Goal: Task Accomplishment & Management: Manage account settings

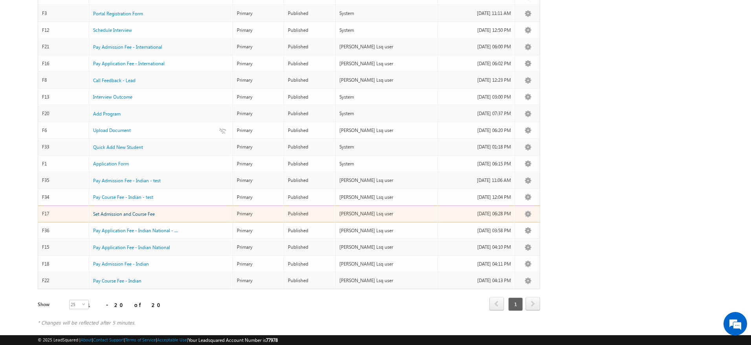
click at [135, 211] on span "Set Admission and Course Fee" at bounding box center [124, 214] width 62 height 6
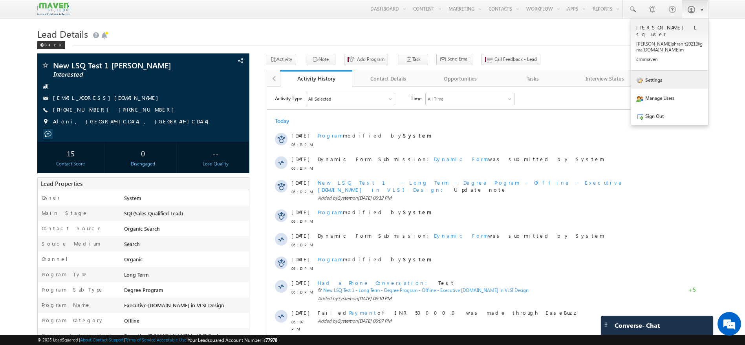
click at [686, 71] on link "Settings" at bounding box center [669, 80] width 77 height 18
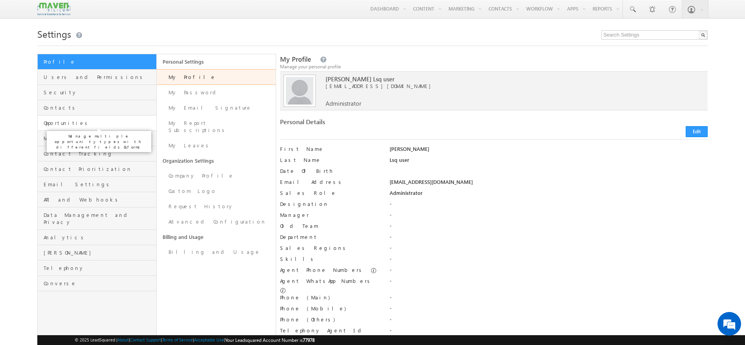
click at [94, 125] on span "Opportunities" at bounding box center [99, 122] width 111 height 7
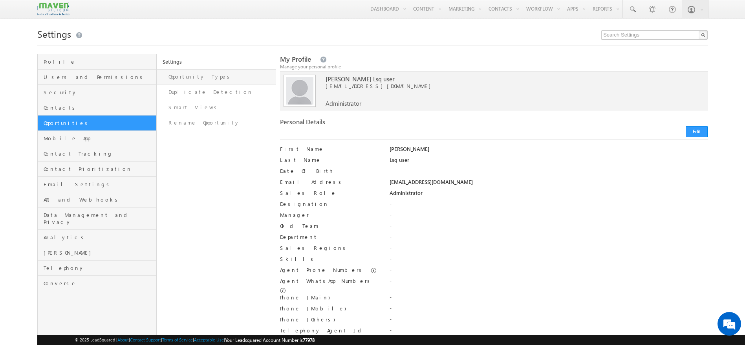
click at [191, 75] on link "Opportunity Types" at bounding box center [216, 76] width 119 height 15
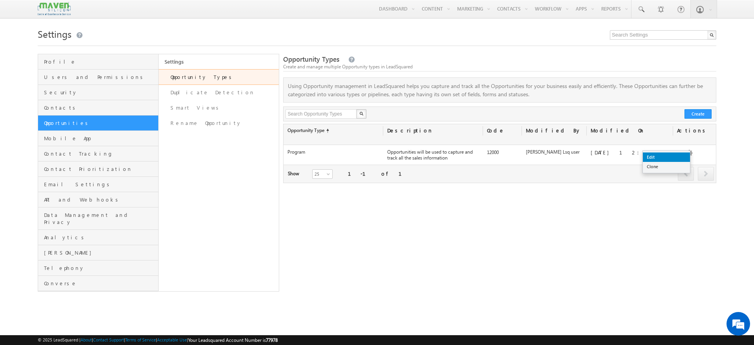
click at [672, 154] on link "Edit" at bounding box center [666, 156] width 47 height 9
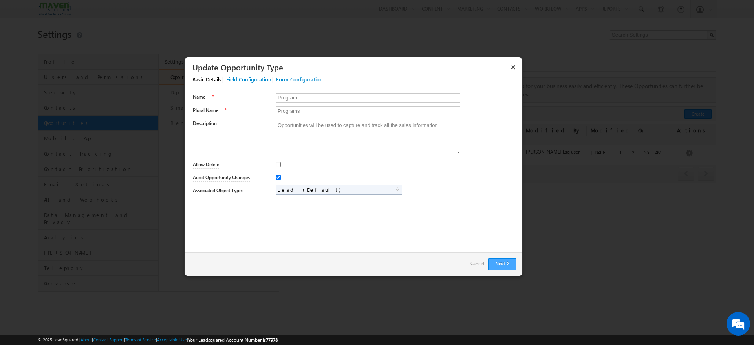
click at [510, 258] on button "Next" at bounding box center [502, 264] width 28 height 12
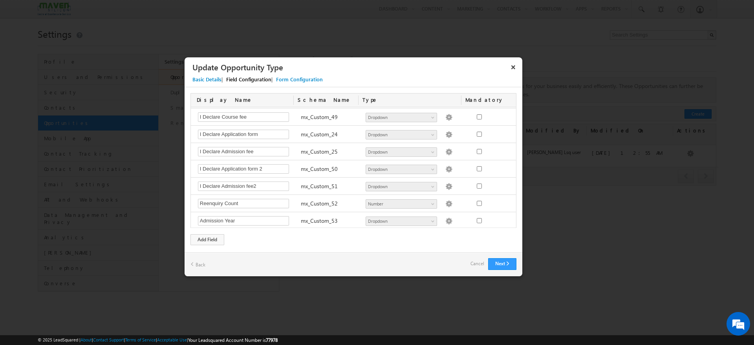
scroll to position [847, 0]
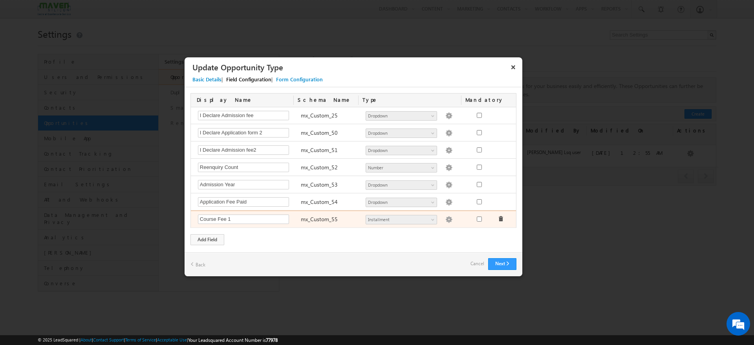
click at [445, 217] on img at bounding box center [448, 219] width 7 height 7
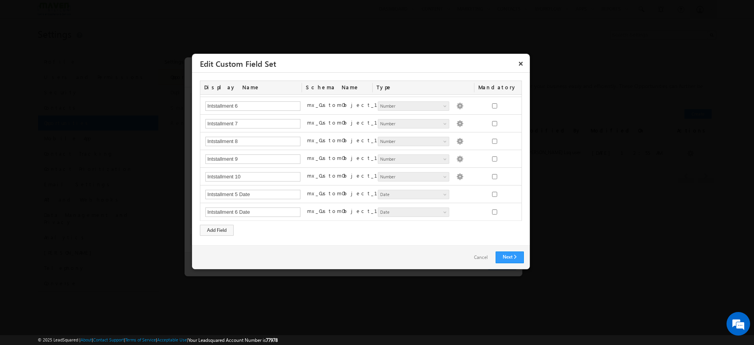
scroll to position [0, 0]
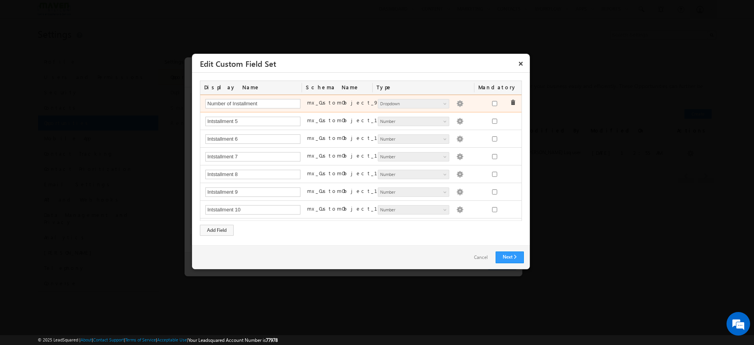
click at [456, 105] on img at bounding box center [459, 103] width 7 height 7
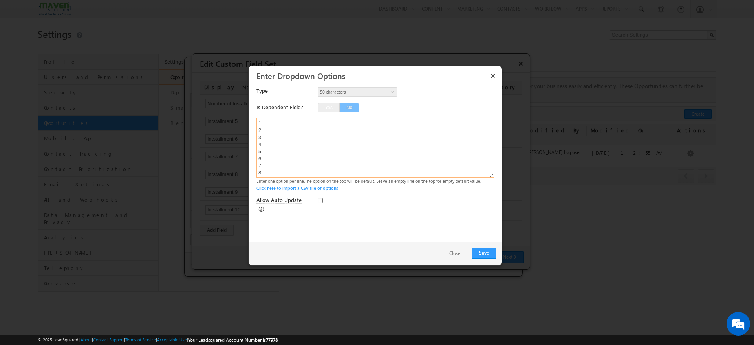
click at [266, 130] on textarea "1 2 3 4 5 6 7 8 9 10" at bounding box center [374, 148] width 237 height 60
type textarea "2 3 4 5 6 7 8 9 10"
click at [491, 251] on button "Save" at bounding box center [484, 252] width 24 height 11
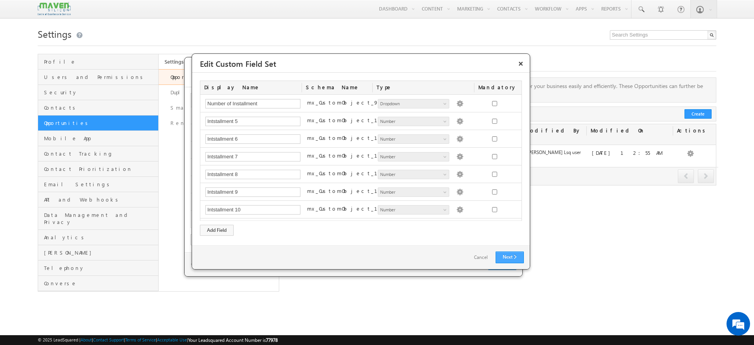
click at [506, 256] on link "Next" at bounding box center [509, 257] width 28 height 12
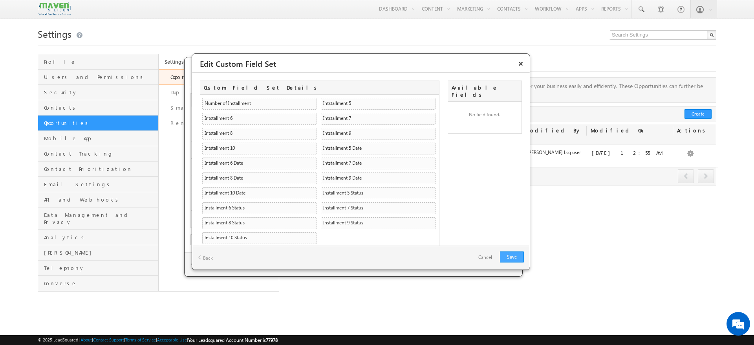
click at [506, 256] on link "Save" at bounding box center [512, 256] width 24 height 11
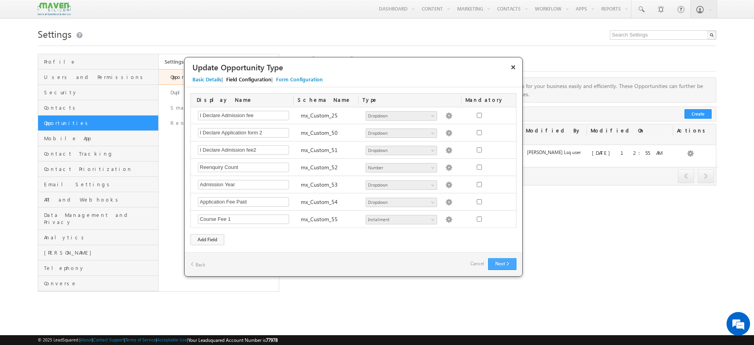
click at [510, 260] on button "Next" at bounding box center [502, 264] width 28 height 12
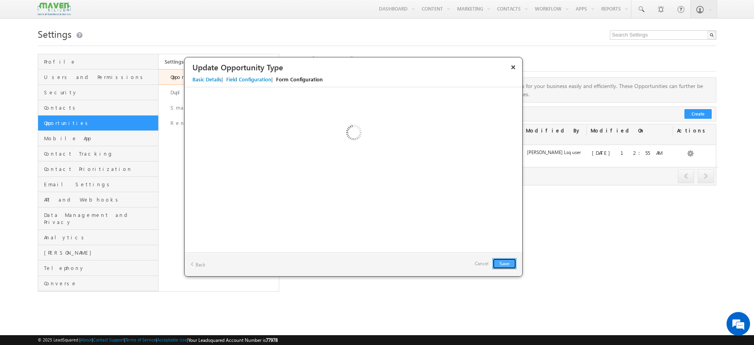
click at [497, 266] on button "Save" at bounding box center [504, 263] width 24 height 11
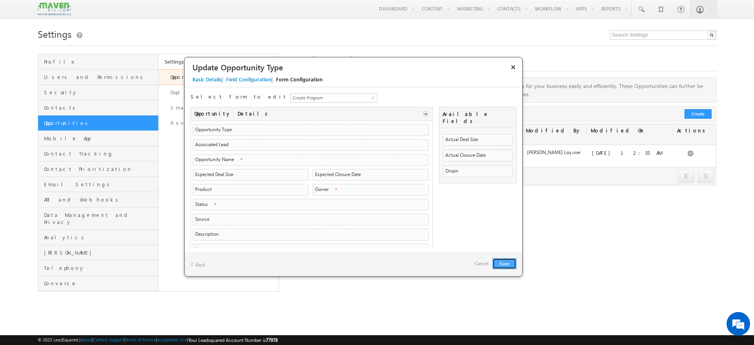
click at [508, 260] on button "Save" at bounding box center [504, 263] width 24 height 11
